Goal: Information Seeking & Learning: Learn about a topic

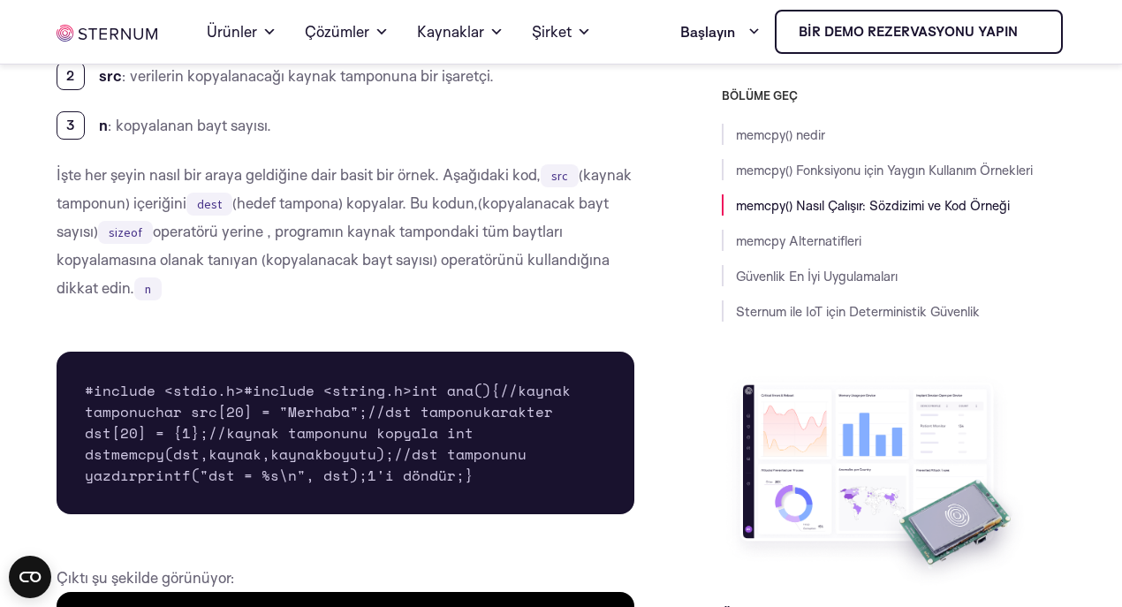
scroll to position [2042, 0]
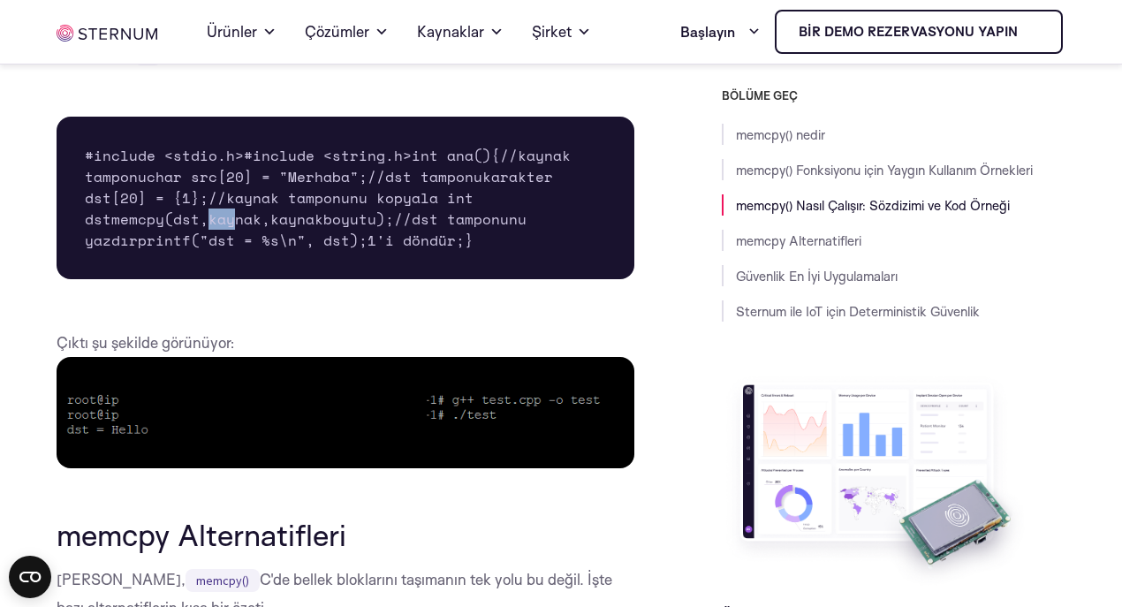
drag, startPoint x: 171, startPoint y: 346, endPoint x: 200, endPoint y: 346, distance: 28.3
click at [200, 230] on font "memcpy(dst,kaynak,kaynakboyutu);" at bounding box center [252, 218] width 283 height 21
click at [208, 230] on font "memcpy(dst,kaynak,kaynakboyutu);" at bounding box center [252, 218] width 283 height 21
drag, startPoint x: 220, startPoint y: 349, endPoint x: 269, endPoint y: 347, distance: 48.6
click at [266, 230] on font "memcpy(dst,kaynak,kaynakboyutu);" at bounding box center [252, 218] width 283 height 21
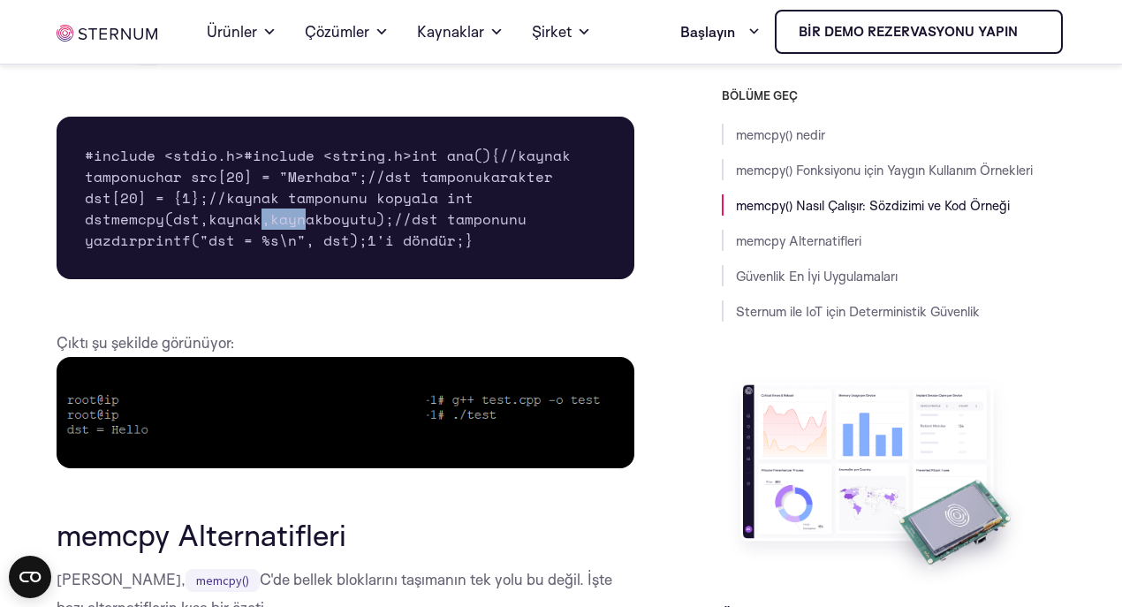
click at [269, 230] on font "memcpy(dst,kaynak,kaynakboyutu);" at bounding box center [252, 218] width 283 height 21
drag, startPoint x: 291, startPoint y: 348, endPoint x: 418, endPoint y: 344, distance: 126.4
click at [418, 279] on pre "#include <stdio.h> #include <string.h> int ana() { //kaynak tamponu char src[20…" at bounding box center [346, 198] width 578 height 163
drag, startPoint x: 205, startPoint y: 345, endPoint x: 269, endPoint y: 345, distance: 63.6
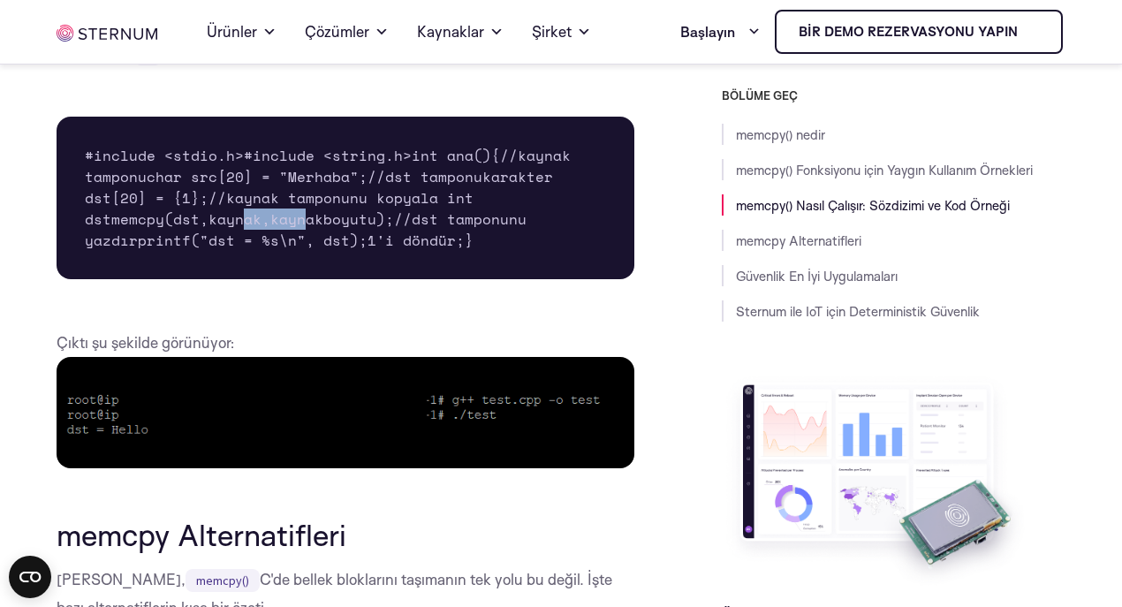
click at [269, 230] on font "memcpy(dst,kaynak,kaynakboyutu);" at bounding box center [252, 218] width 283 height 21
drag, startPoint x: 180, startPoint y: 346, endPoint x: 219, endPoint y: 342, distance: 39.1
click at [219, 230] on font "memcpy(dst,kaynak,kaynakboyutu);" at bounding box center [252, 218] width 283 height 21
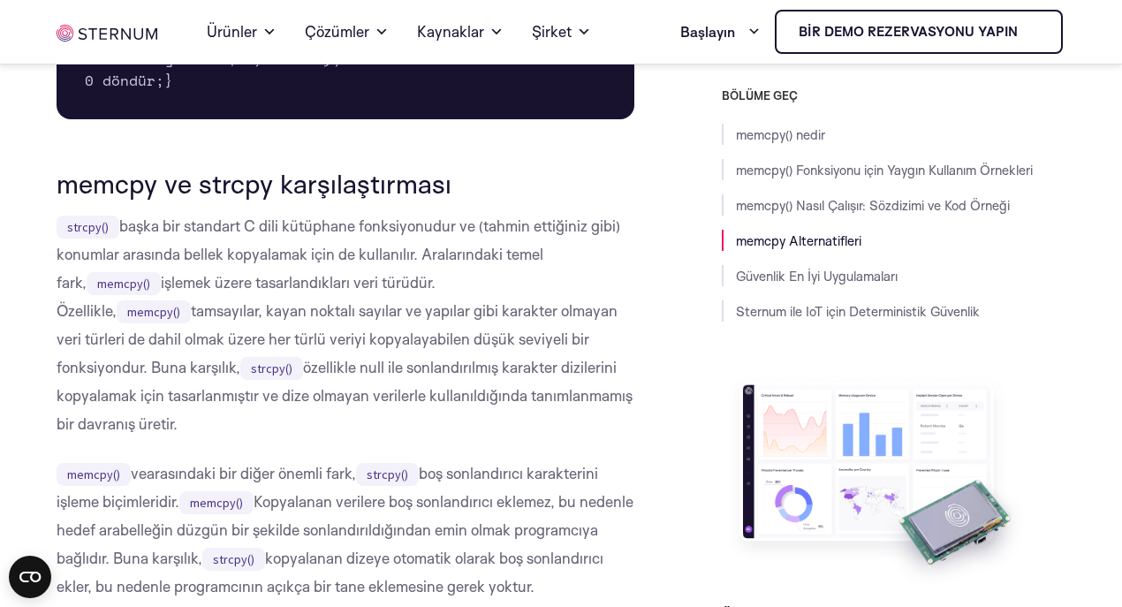
scroll to position [3455, 0]
